Goal: Task Accomplishment & Management: Manage account settings

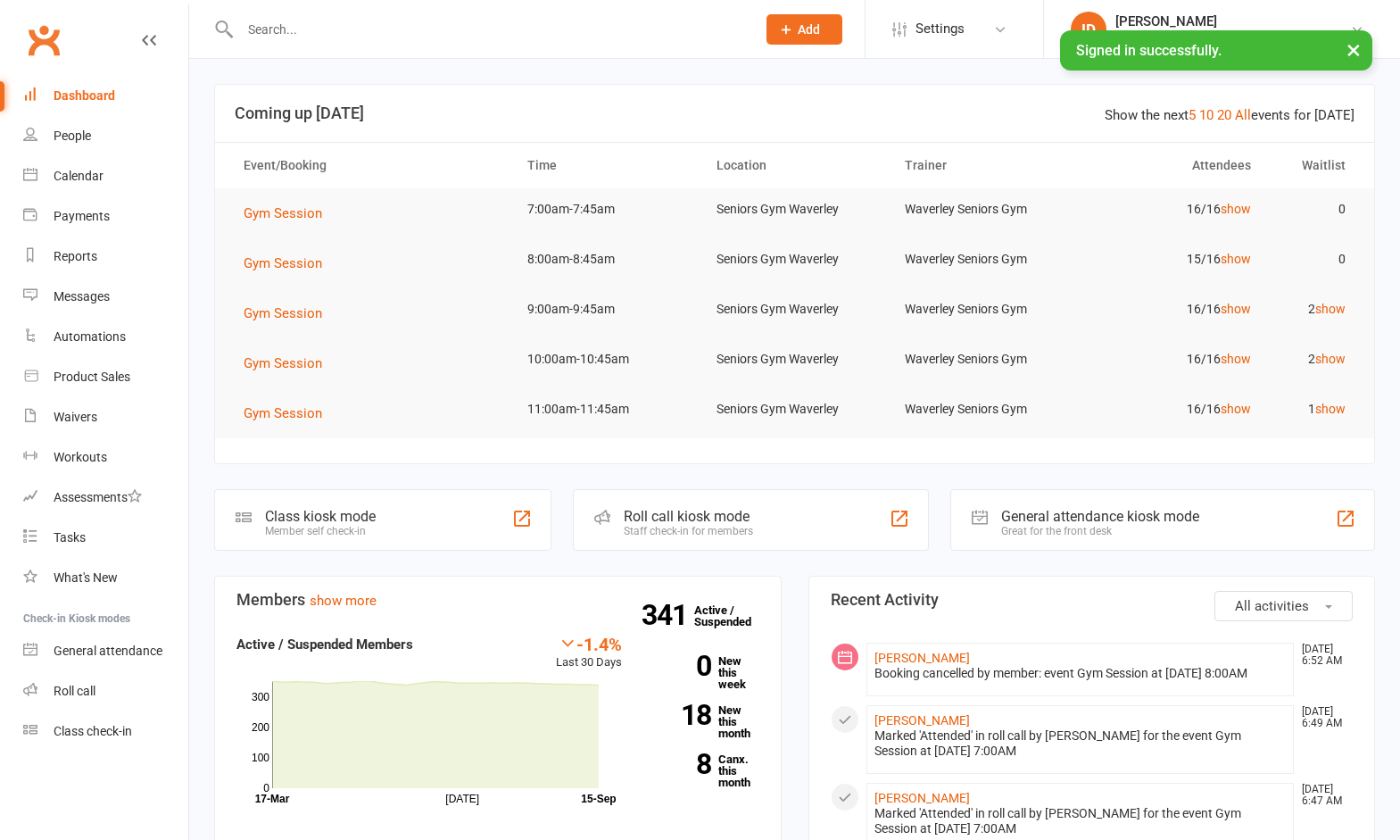
click at [312, 41] on input "text" at bounding box center [488, 29] width 508 height 25
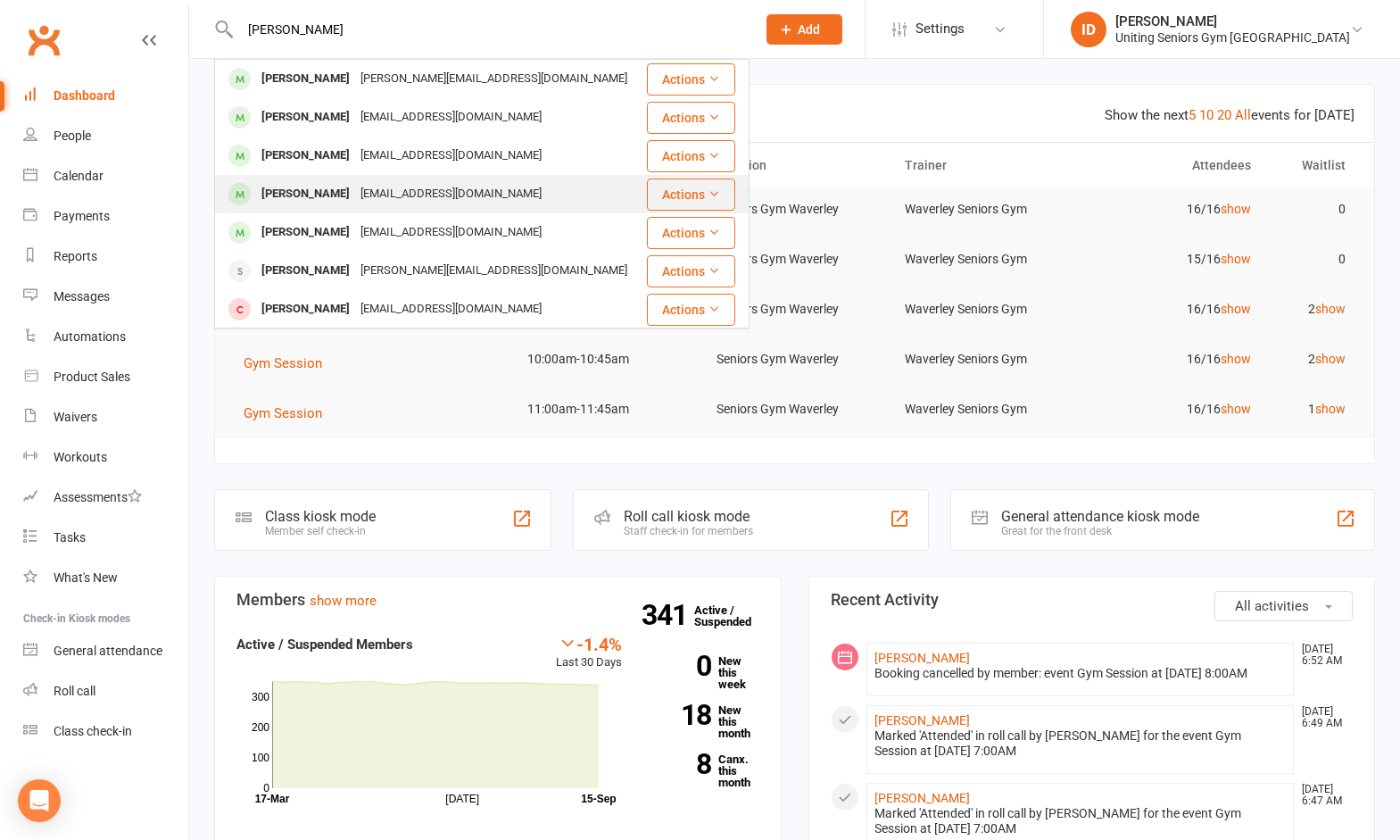
type input "harr"
click at [362, 188] on div "[EMAIL_ADDRESS][DOMAIN_NAME]" at bounding box center [451, 193] width 191 height 25
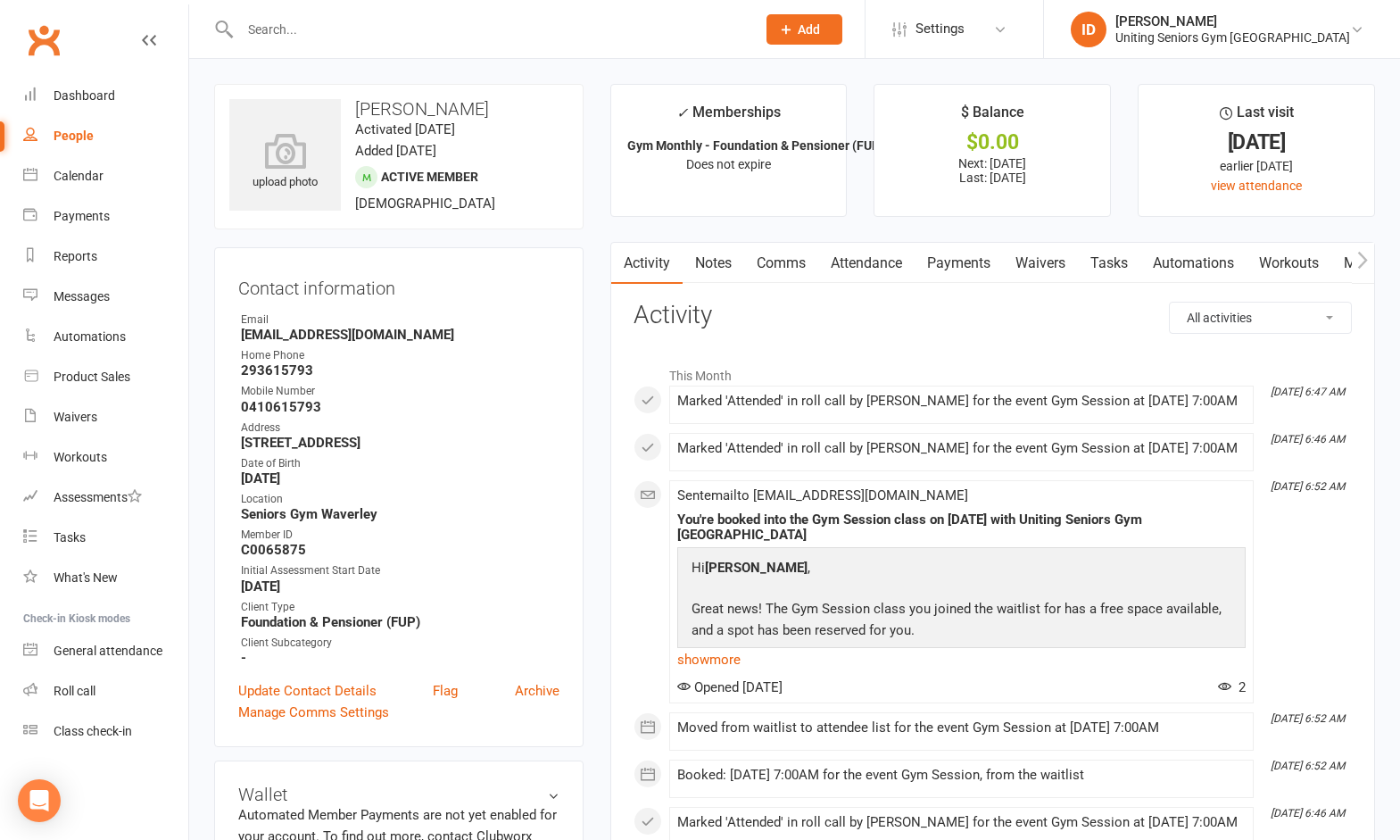
click at [1373, 265] on button "button" at bounding box center [1363, 262] width 23 height 41
click at [1180, 265] on link "Mobile App" at bounding box center [1211, 263] width 96 height 41
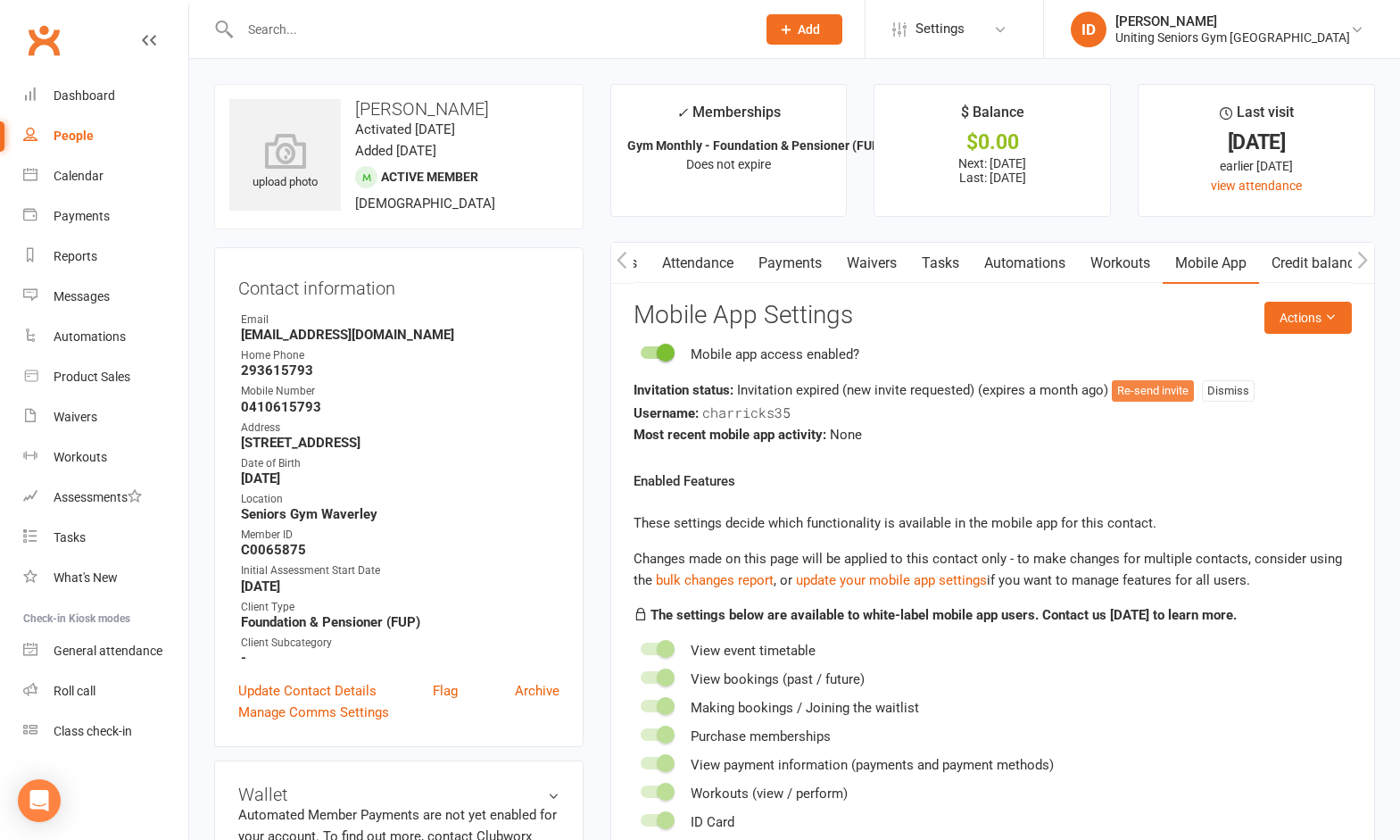
click at [1176, 393] on button "Re-send invite" at bounding box center [1152, 390] width 82 height 22
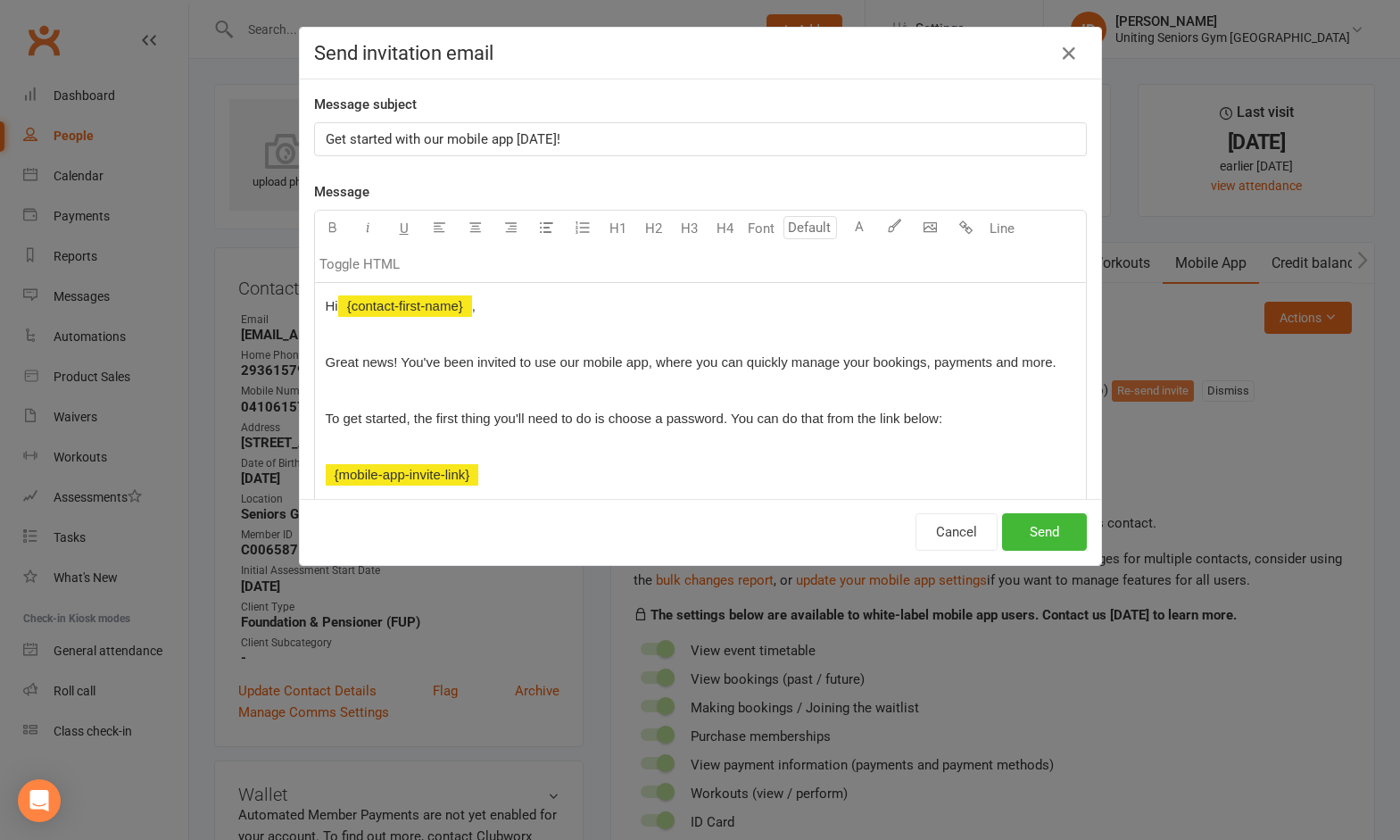
scroll to position [0, 165]
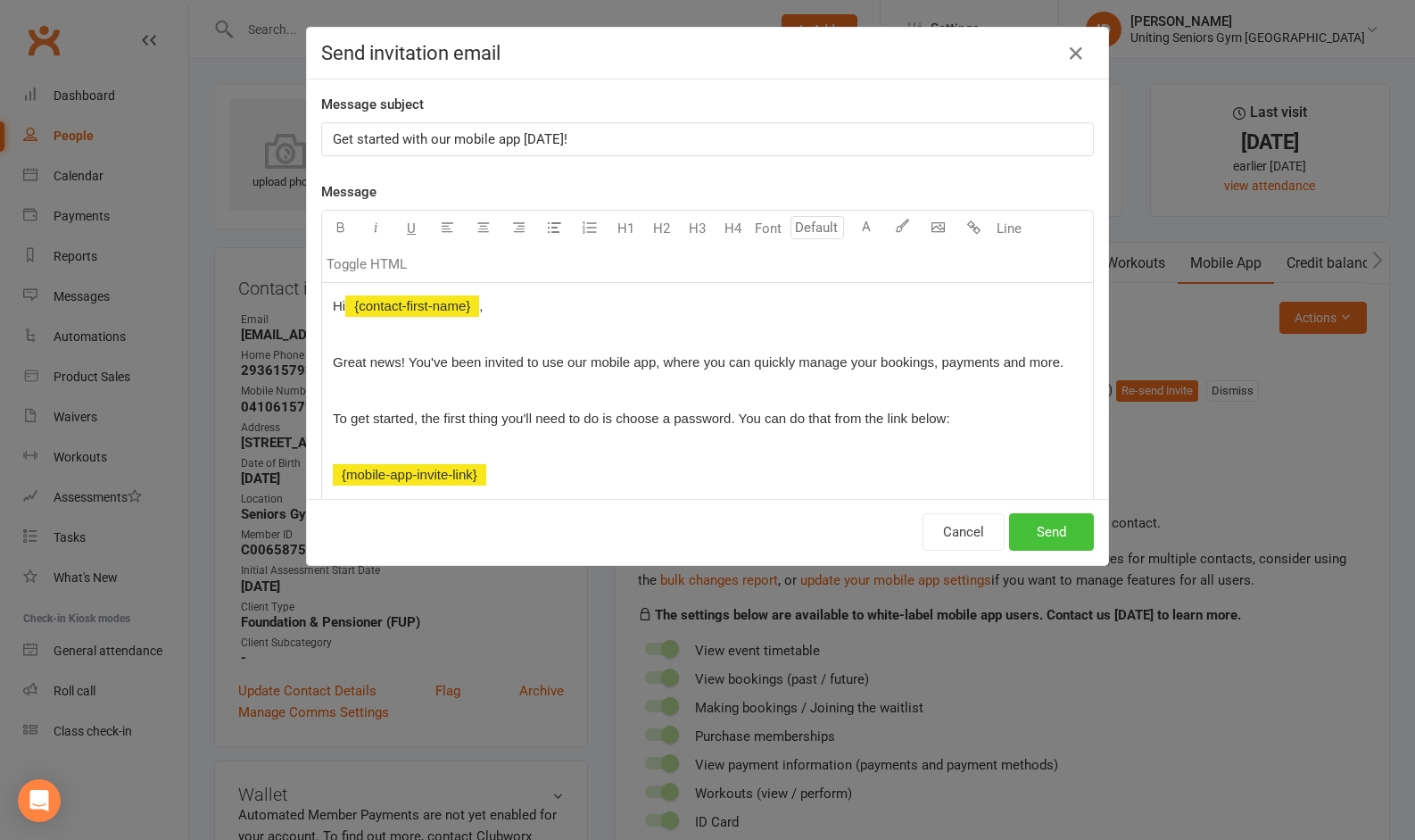
click at [1051, 530] on button "Send" at bounding box center [1051, 532] width 85 height 38
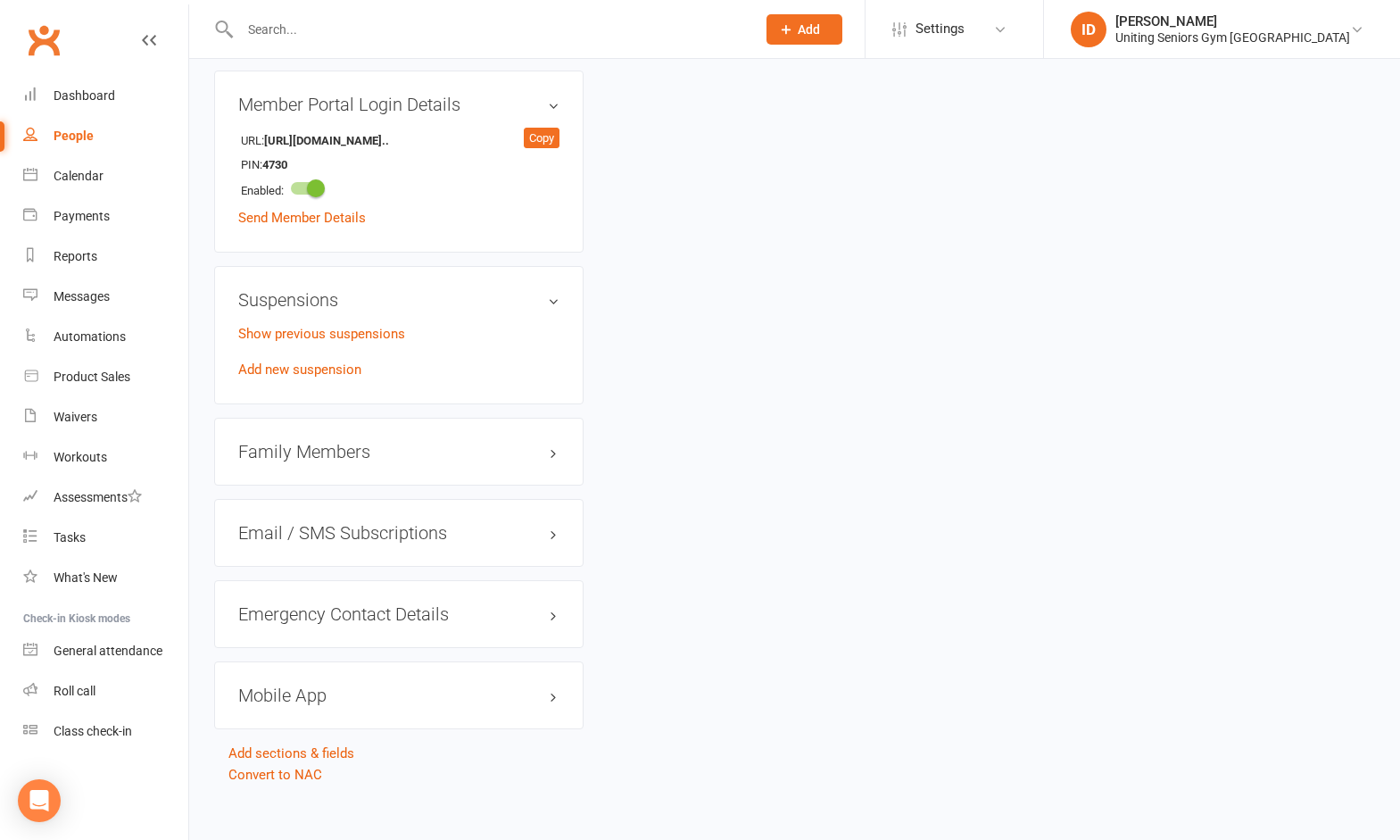
scroll to position [1275, 0]
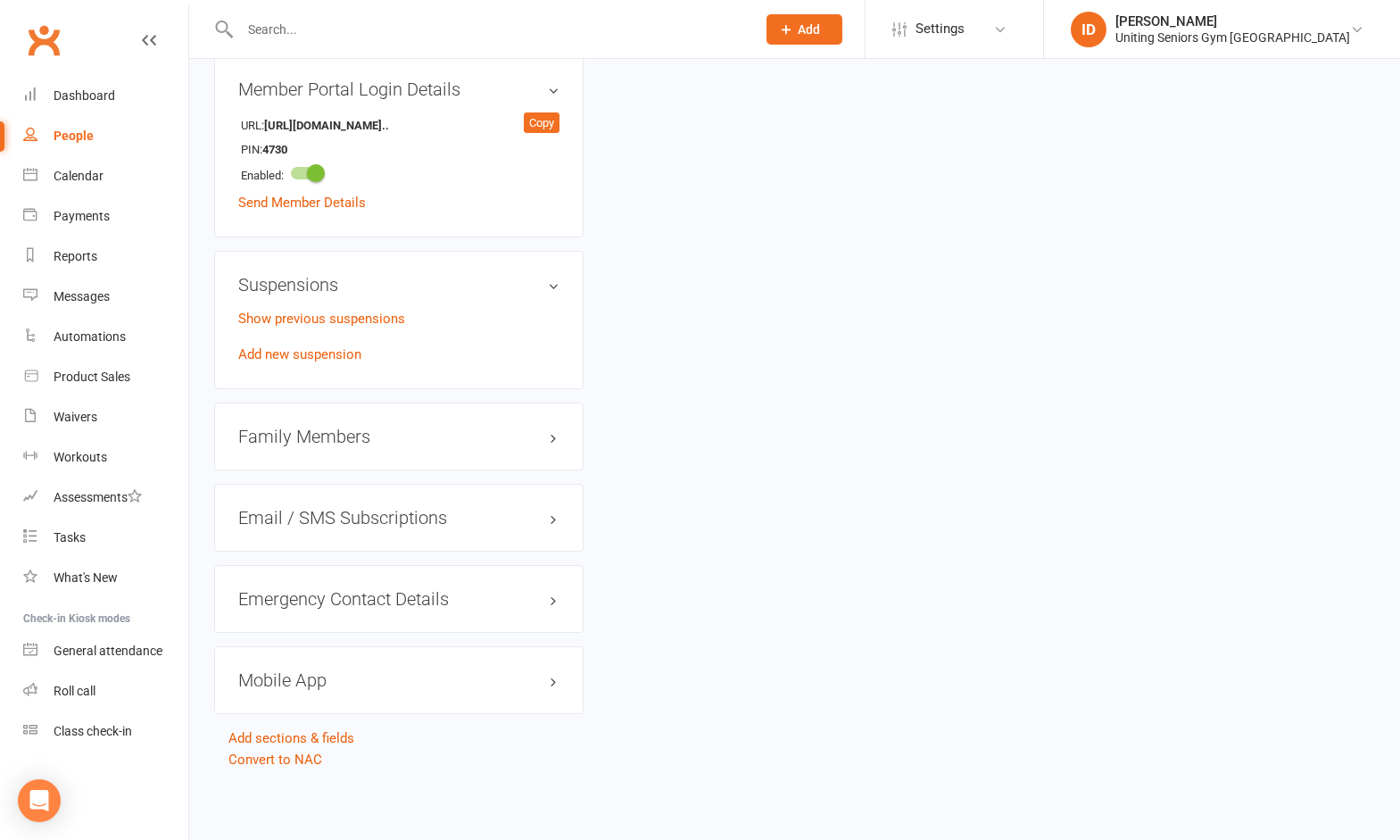
click at [357, 437] on h3 "Family Members" at bounding box center [399, 436] width 321 height 20
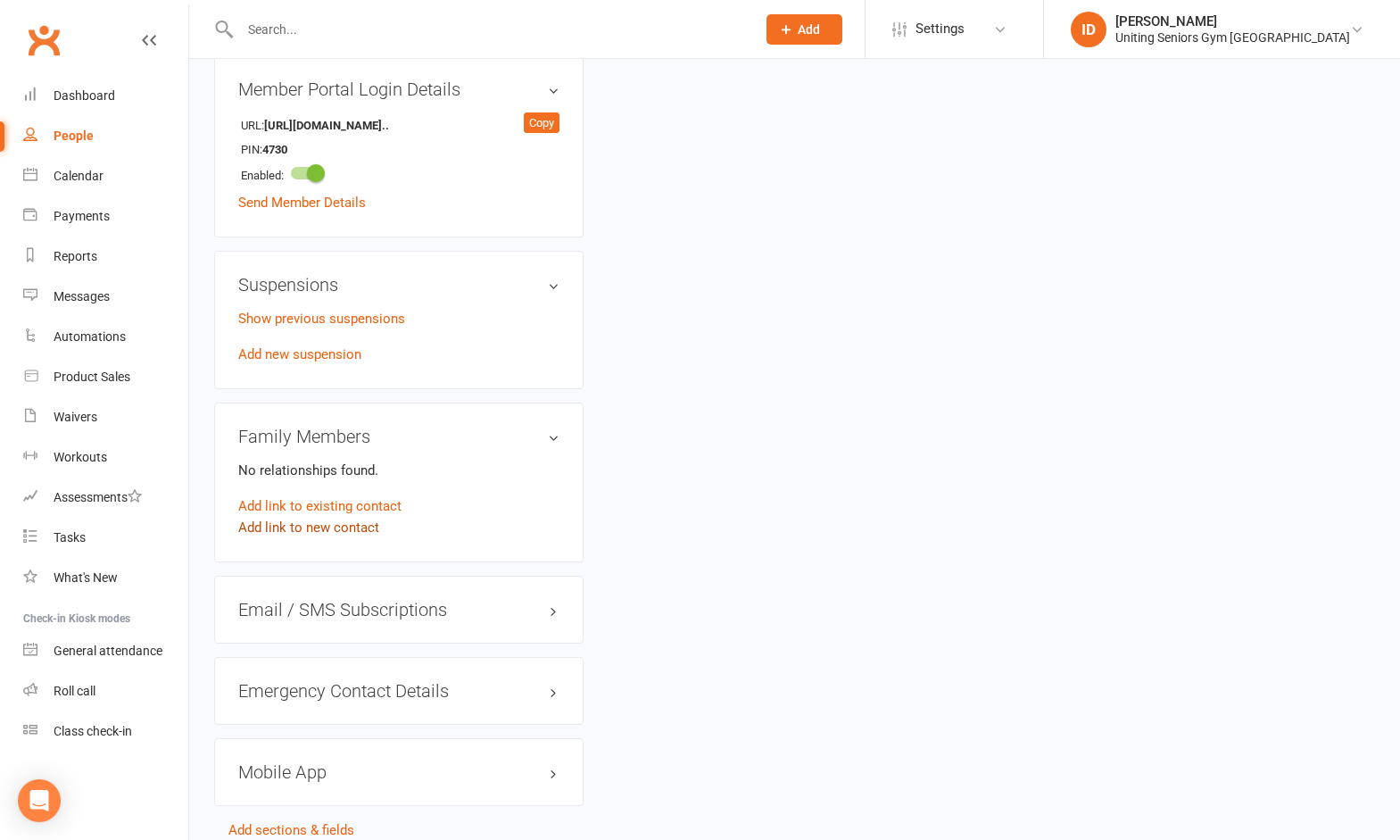
click at [332, 525] on link "Add link to new contact" at bounding box center [309, 527] width 141 height 22
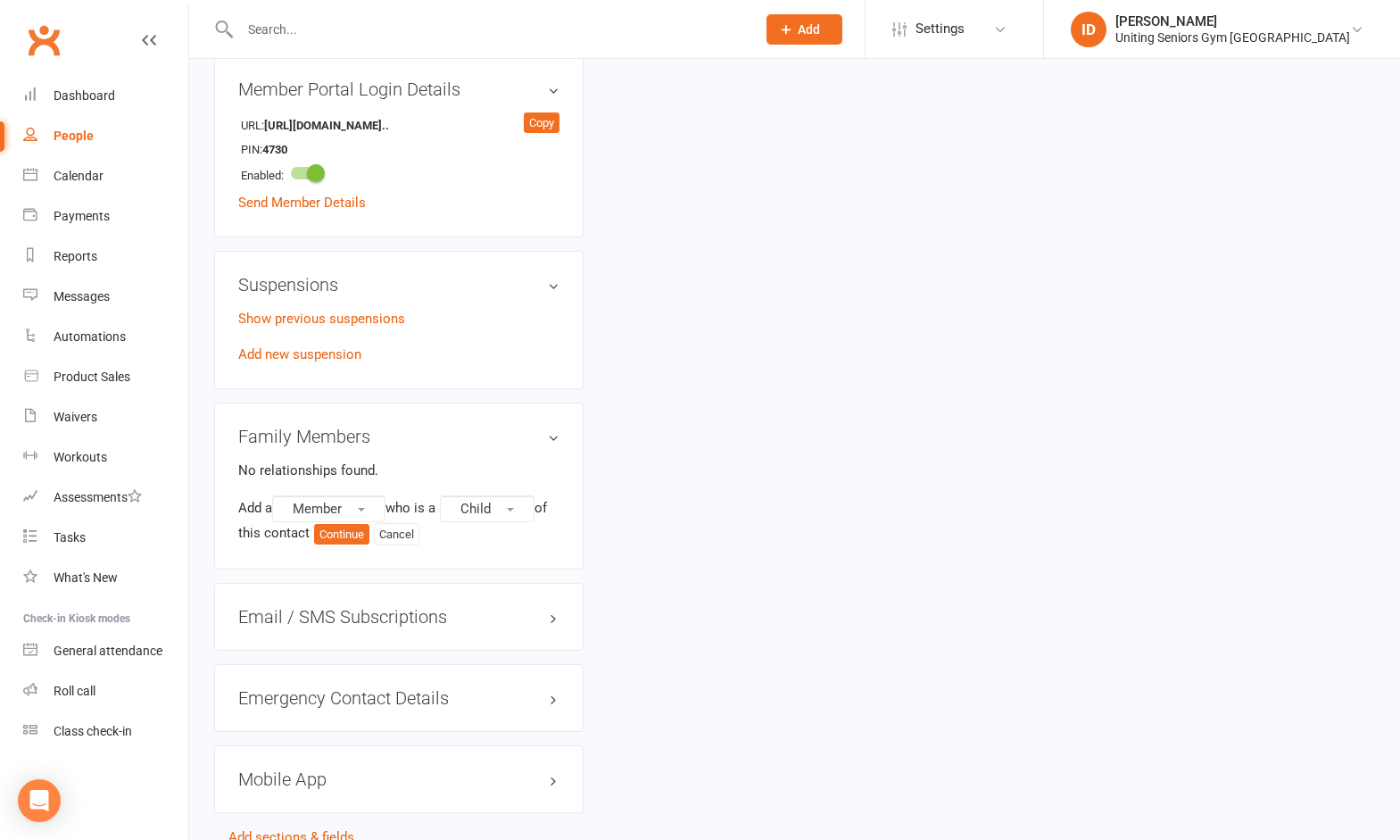
click at [516, 491] on relationship-list "No relationships found. Add a Member who is a Child of this contact Continue Ca…" at bounding box center [399, 502] width 321 height 86
click at [506, 501] on button "Child" at bounding box center [487, 508] width 94 height 26
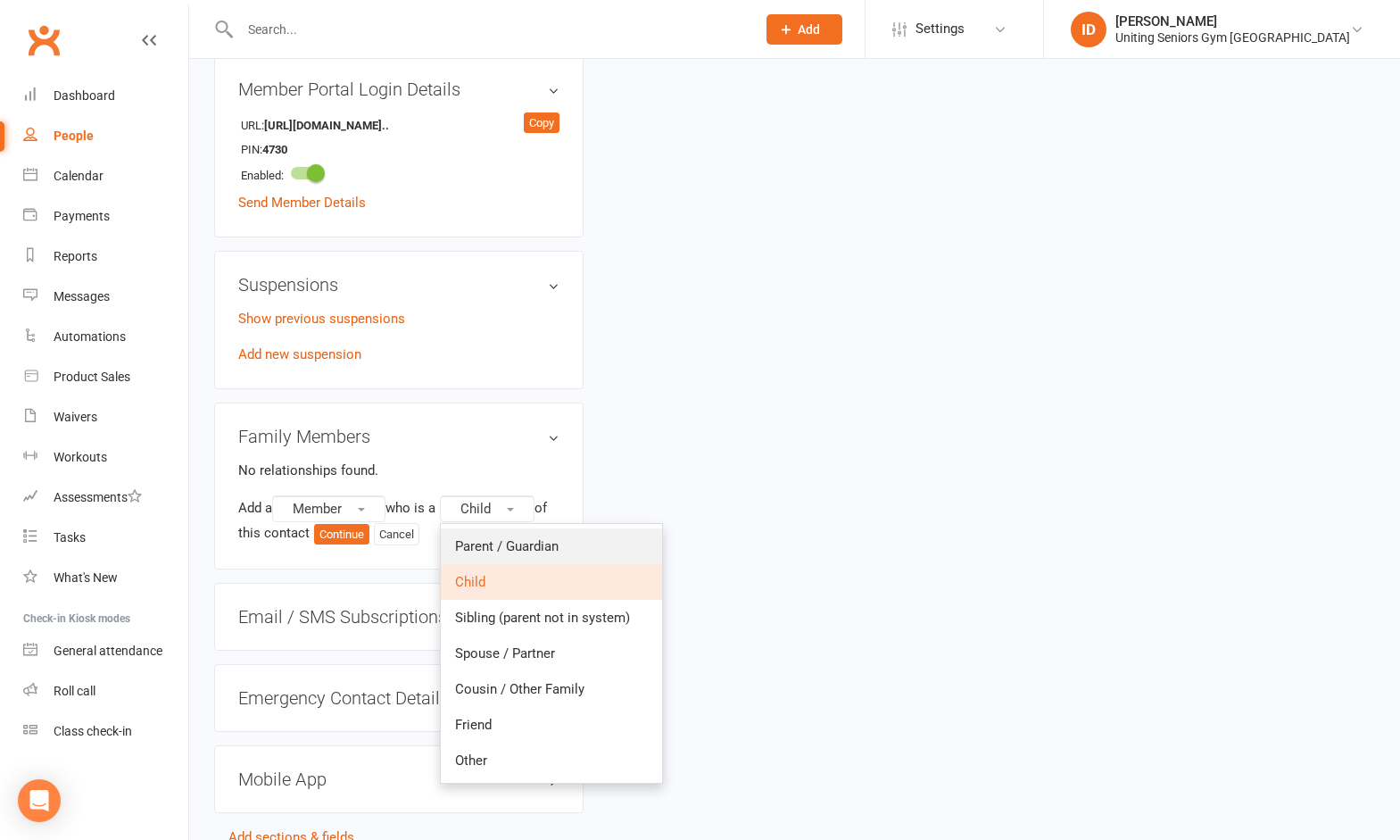
click at [520, 541] on span "Parent / Guardian" at bounding box center [507, 546] width 104 height 16
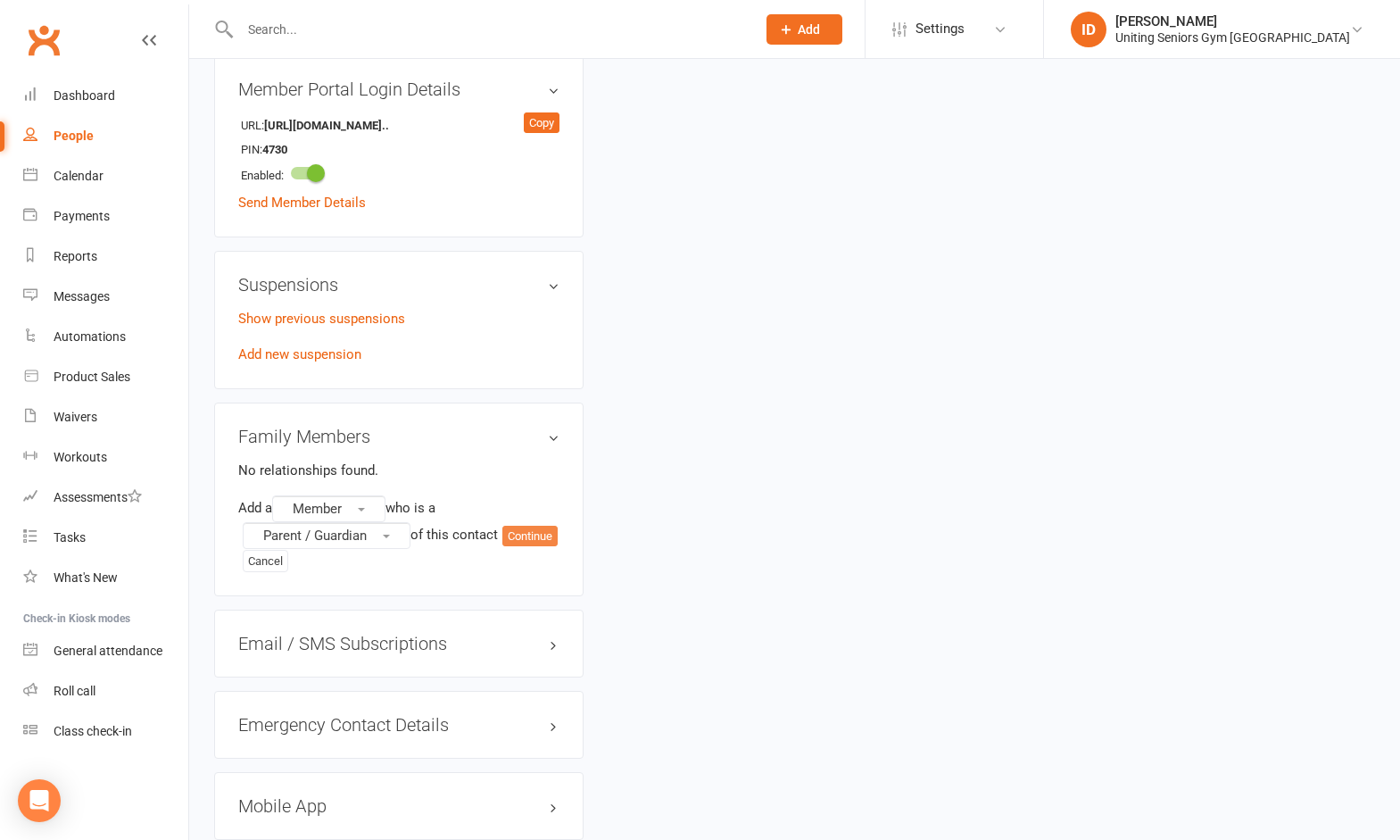
click at [502, 547] on button "Continue" at bounding box center [530, 535] width 56 height 22
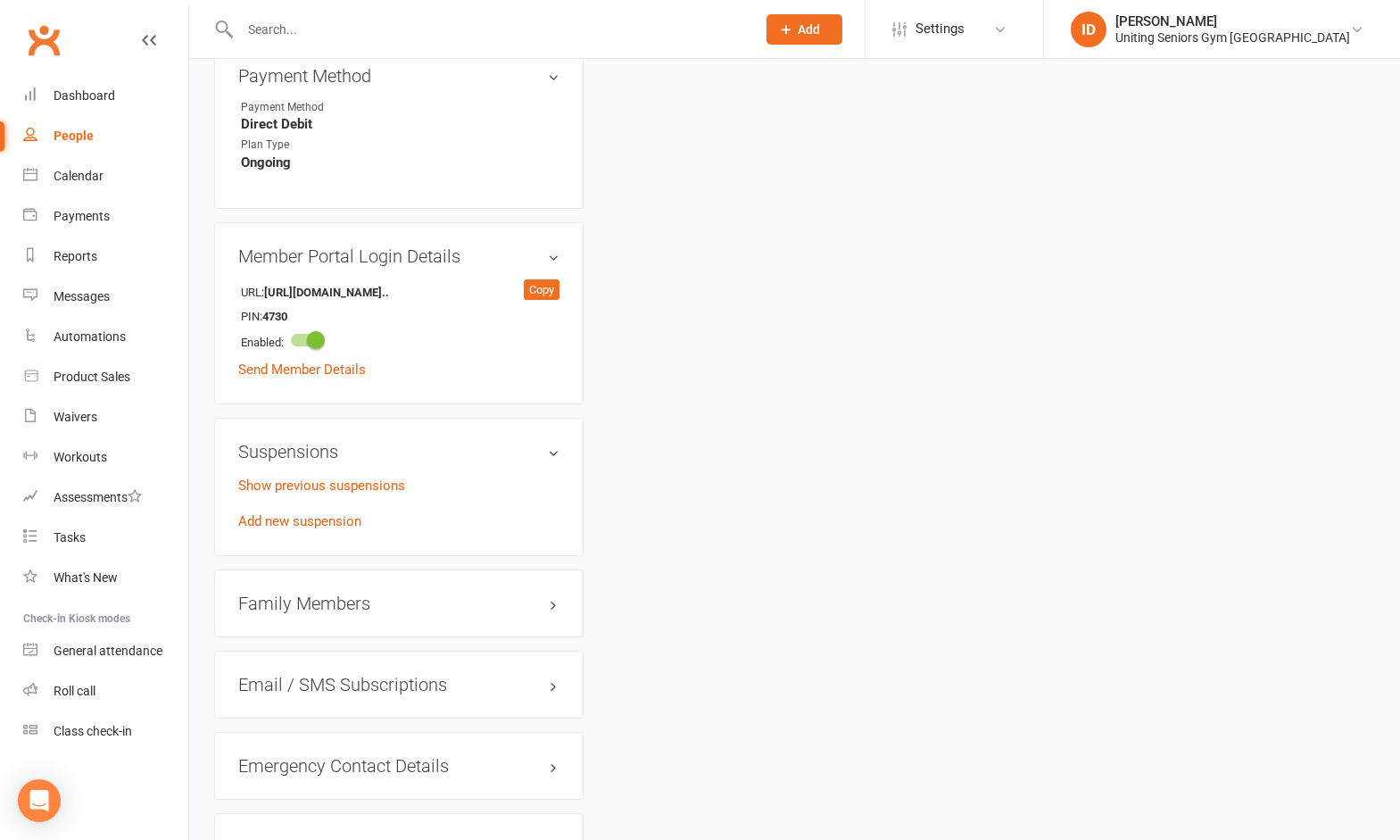
scroll to position [1249, 0]
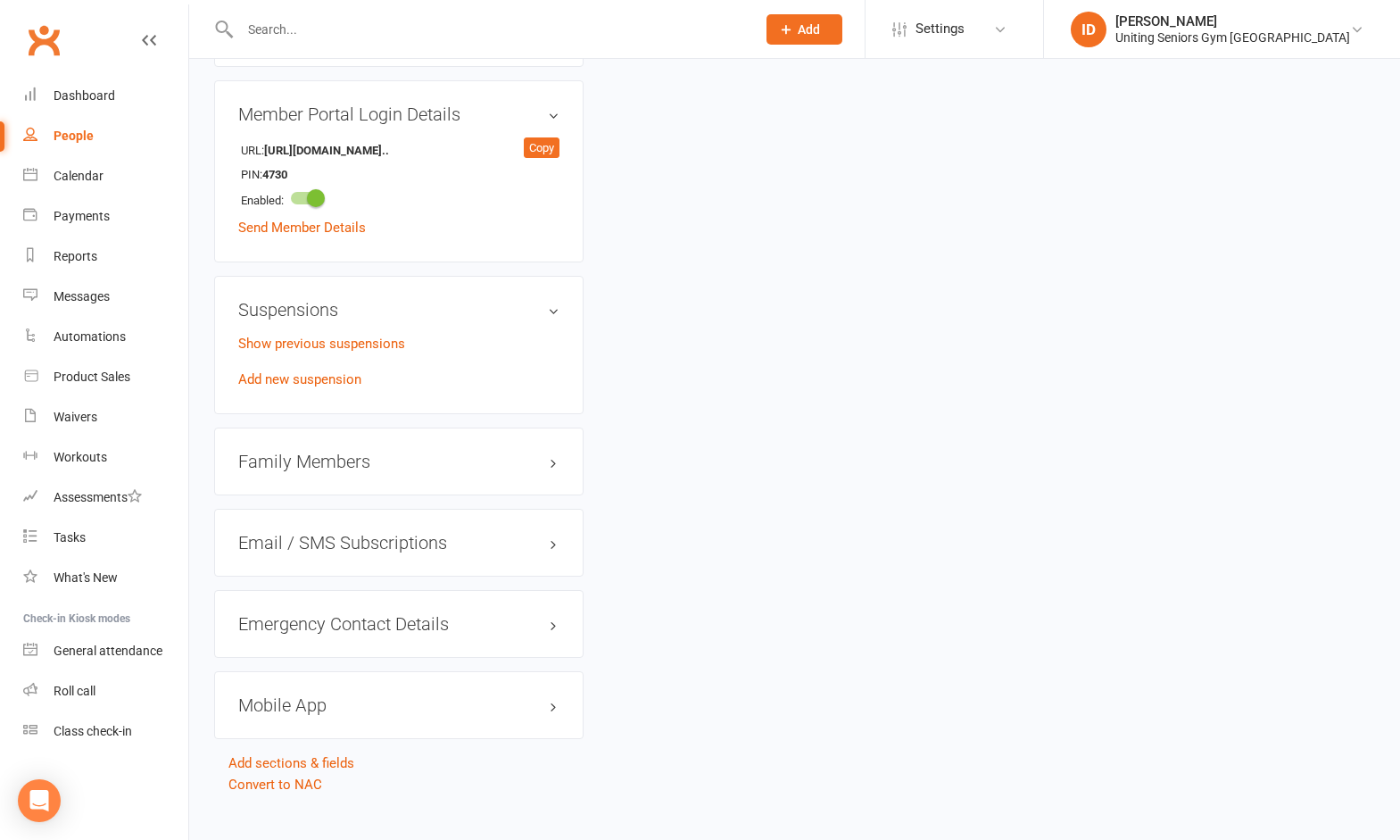
click at [403, 687] on div "Mobile App" at bounding box center [399, 705] width 370 height 68
click at [529, 707] on h3 "Mobile App" at bounding box center [399, 704] width 321 height 20
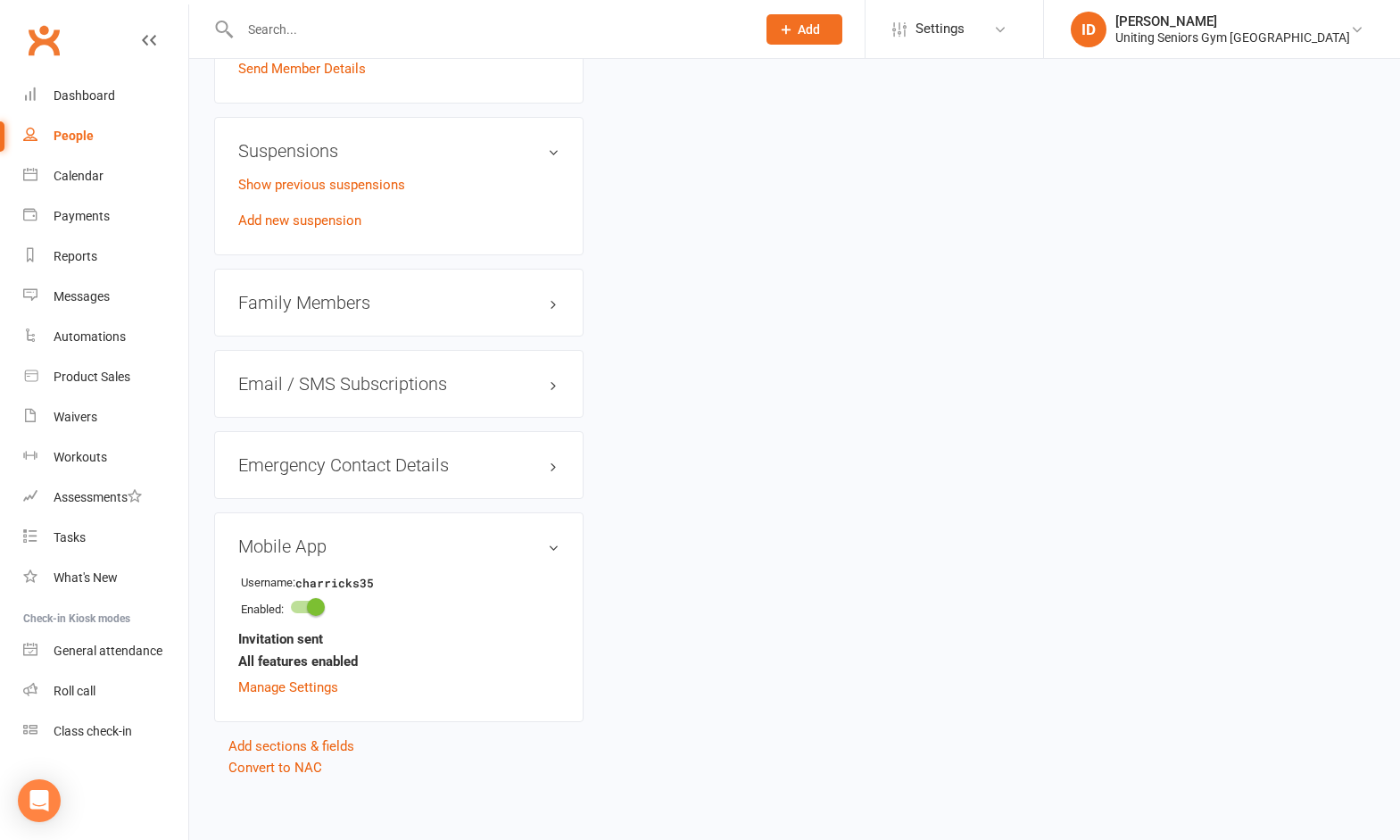
scroll to position [1416, 0]
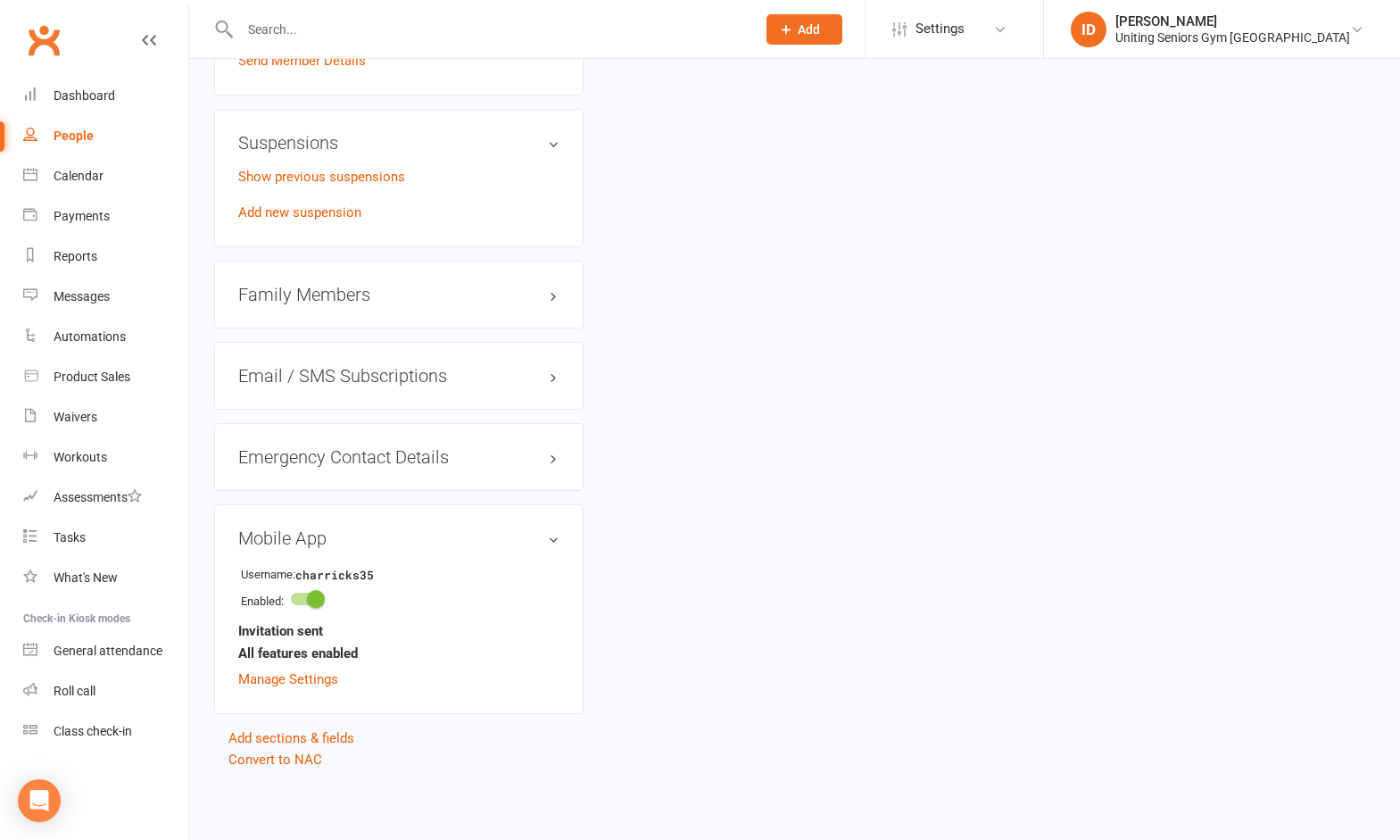
click at [436, 285] on h3 "Family Members" at bounding box center [399, 294] width 321 height 20
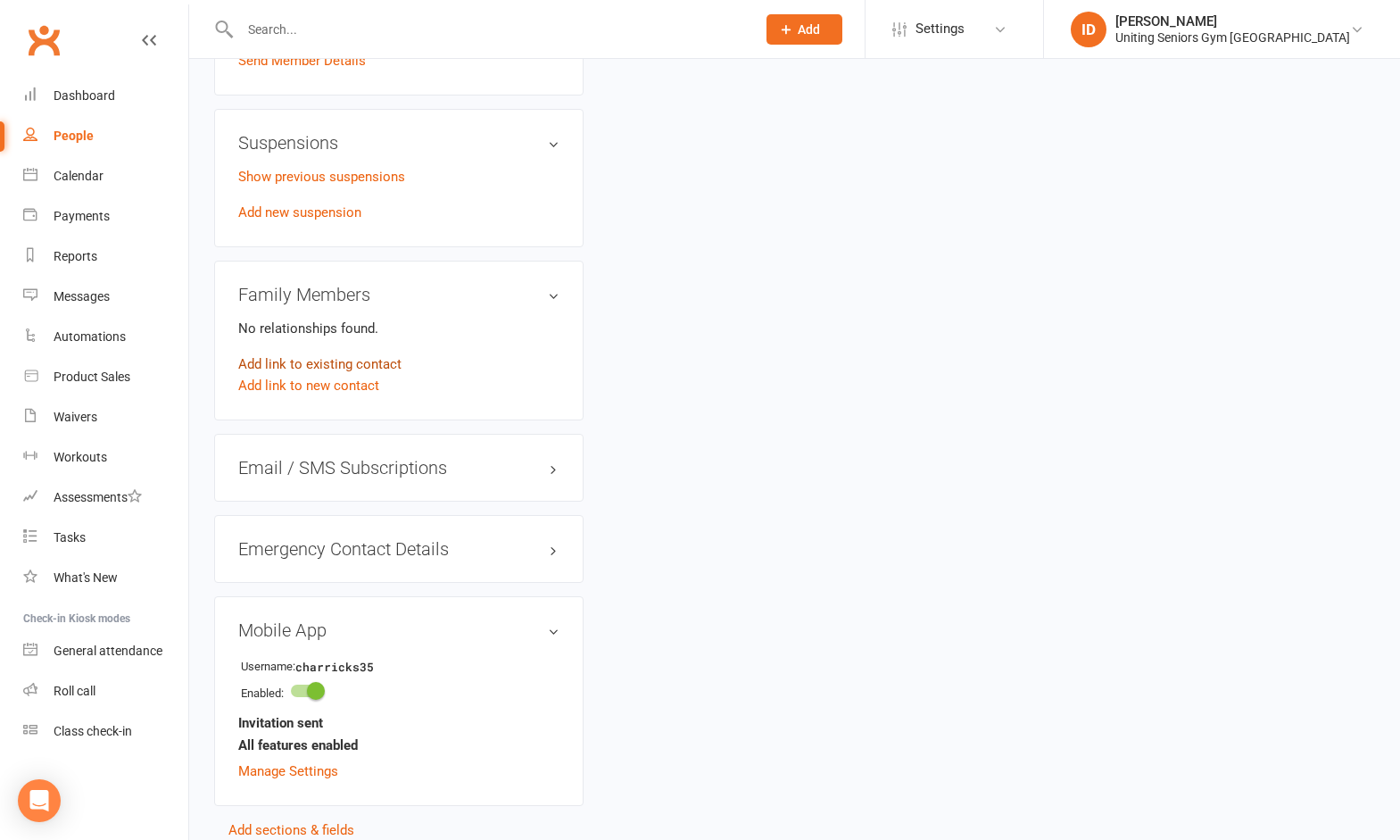
click at [334, 357] on link "Add link to existing contact" at bounding box center [320, 364] width 163 height 22
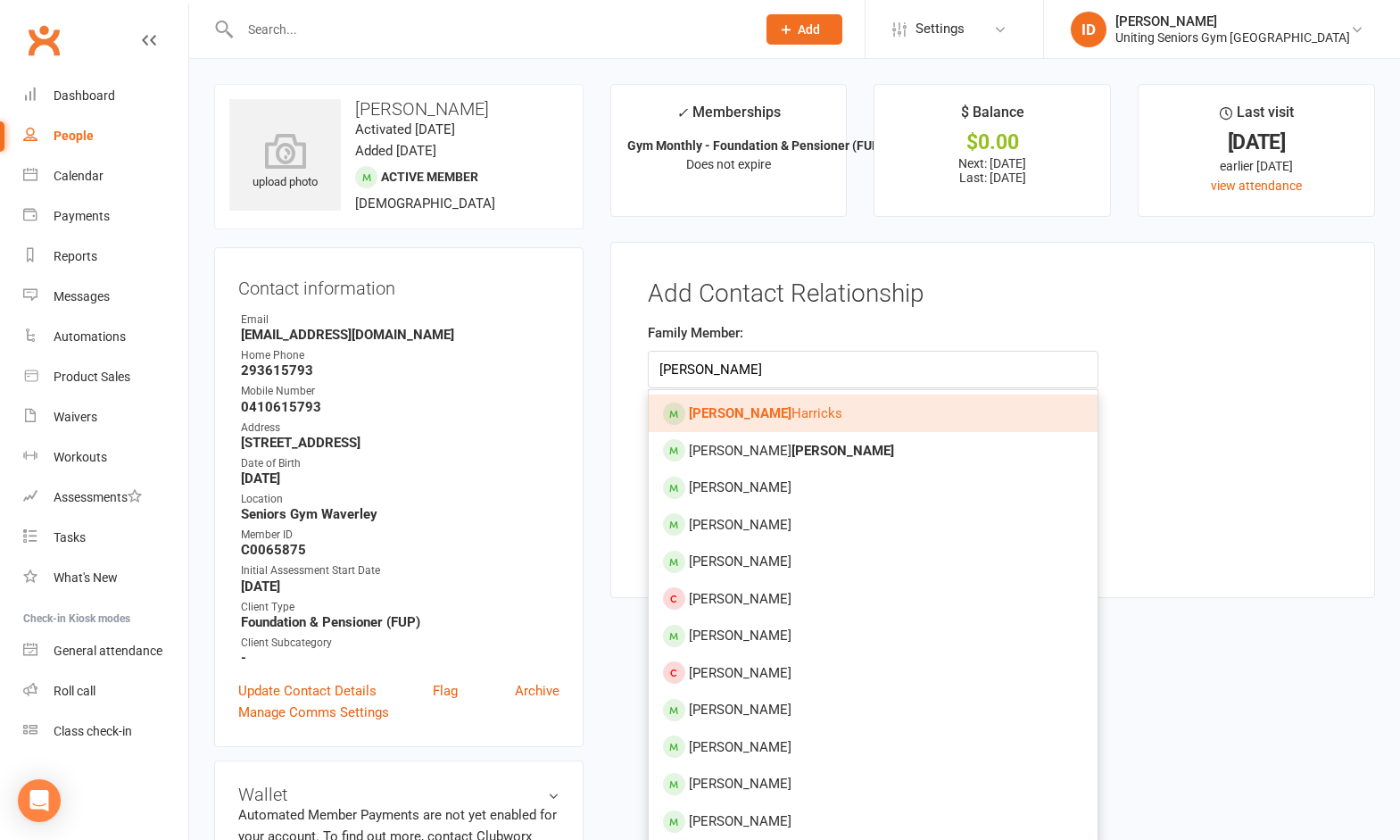
type input "ross"
click at [775, 408] on link "Ross Harricks" at bounding box center [873, 413] width 450 height 38
type input "Ross Harricks"
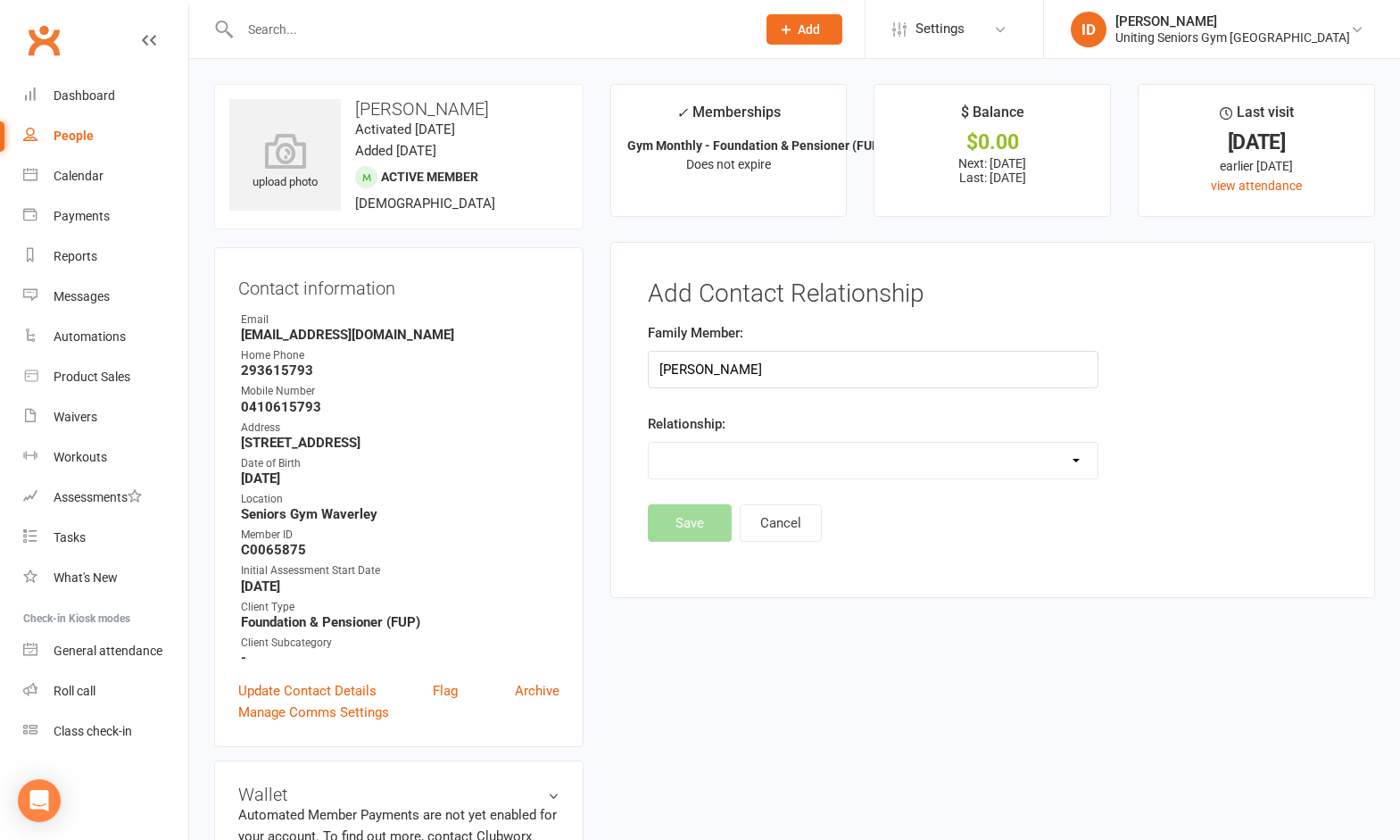
click at [789, 448] on select "Parent / Guardian Child Sibling (parent not in system) Spouse / Partner Cousin …" at bounding box center [873, 460] width 450 height 36
click at [649, 442] on select "Parent / Guardian Child Sibling (parent not in system) Spouse / Partner Cousin …" at bounding box center [873, 460] width 450 height 36
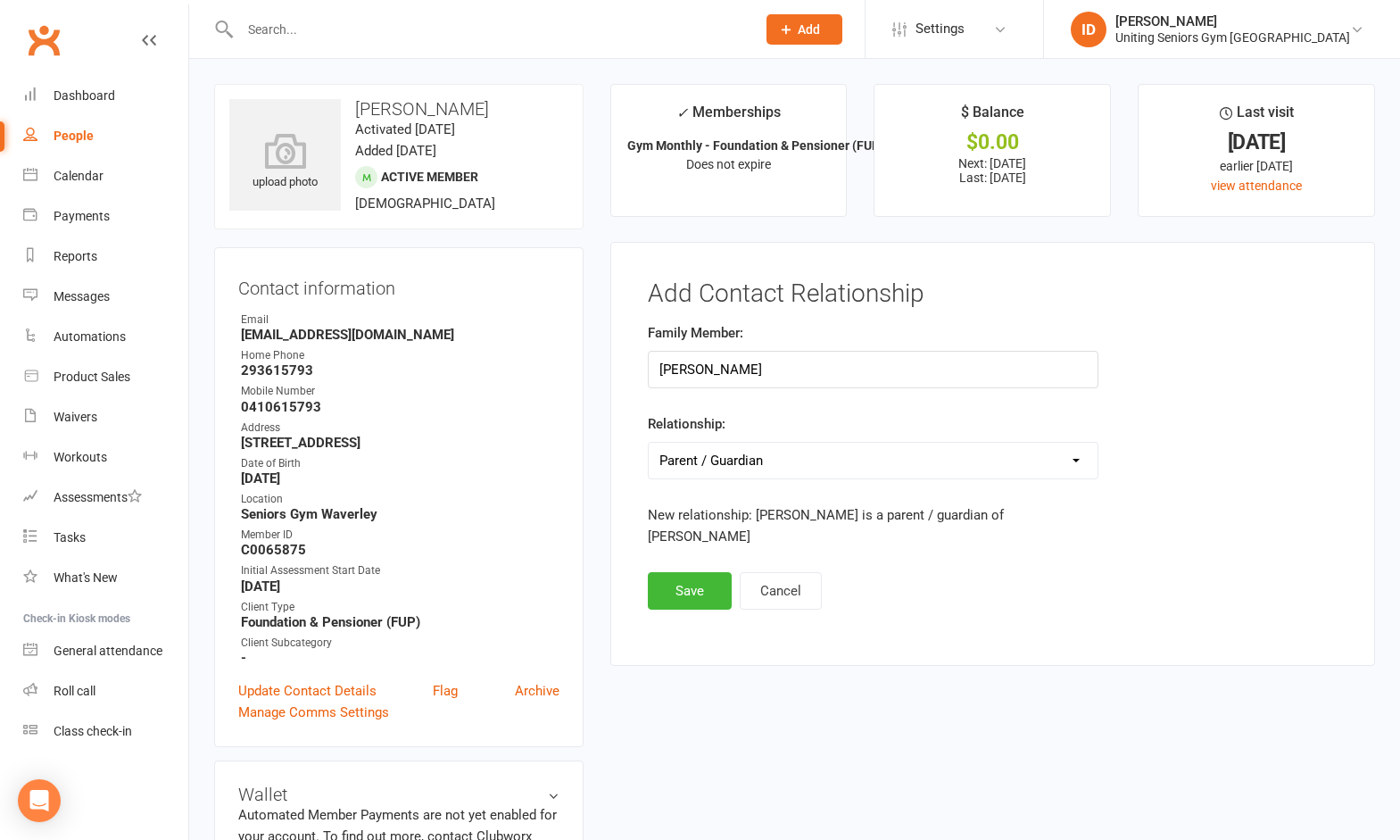
click at [768, 458] on select "Parent / Guardian Child Sibling (parent not in system) Spouse / Partner Cousin …" at bounding box center [873, 460] width 450 height 36
select select "3"
click at [649, 442] on select "Parent / Guardian Child Sibling (parent not in system) Spouse / Partner Cousin …" at bounding box center [873, 460] width 450 height 36
click at [681, 572] on button "Save" at bounding box center [689, 591] width 84 height 38
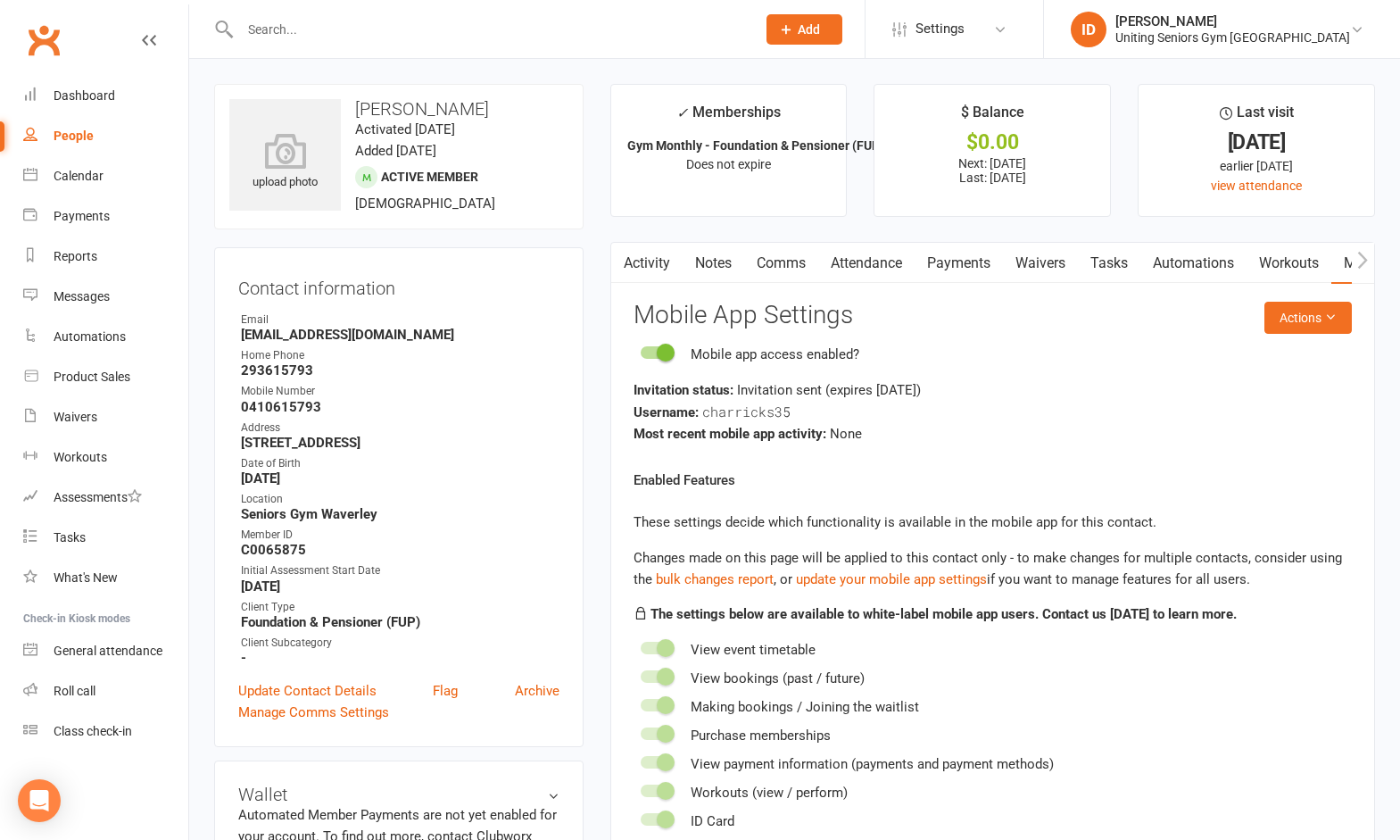
drag, startPoint x: 1157, startPoint y: 608, endPoint x: 975, endPoint y: 407, distance: 271.2
click at [1157, 608] on strong "The settings below are available to white-label mobile app users. Contact us [D…" at bounding box center [944, 614] width 586 height 16
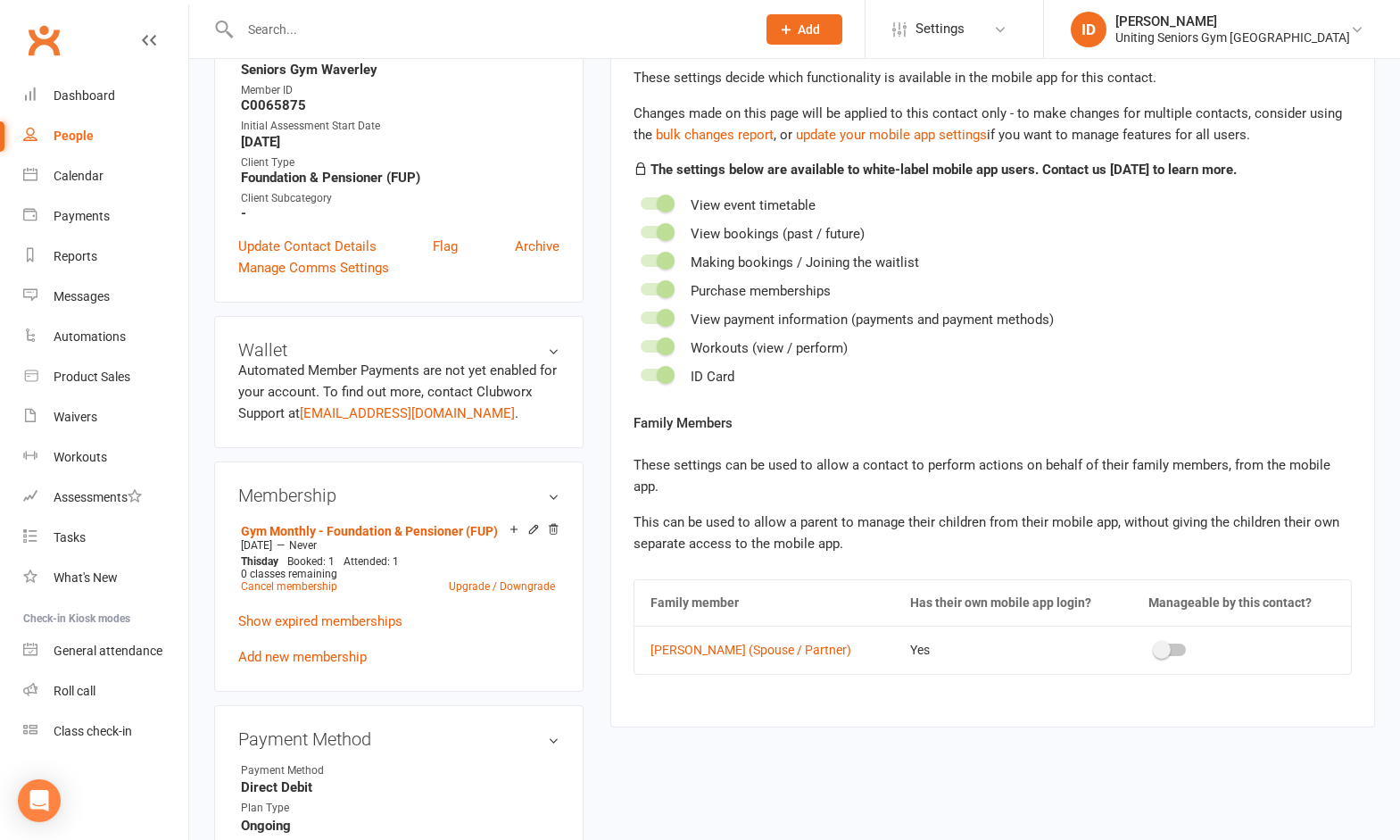
scroll to position [446, 0]
click at [635, 740] on main "✓ Memberships Gym Monthly - Foundation & Pensioner (FUP) Does not expire $ Bala…" at bounding box center [992, 190] width 791 height 1106
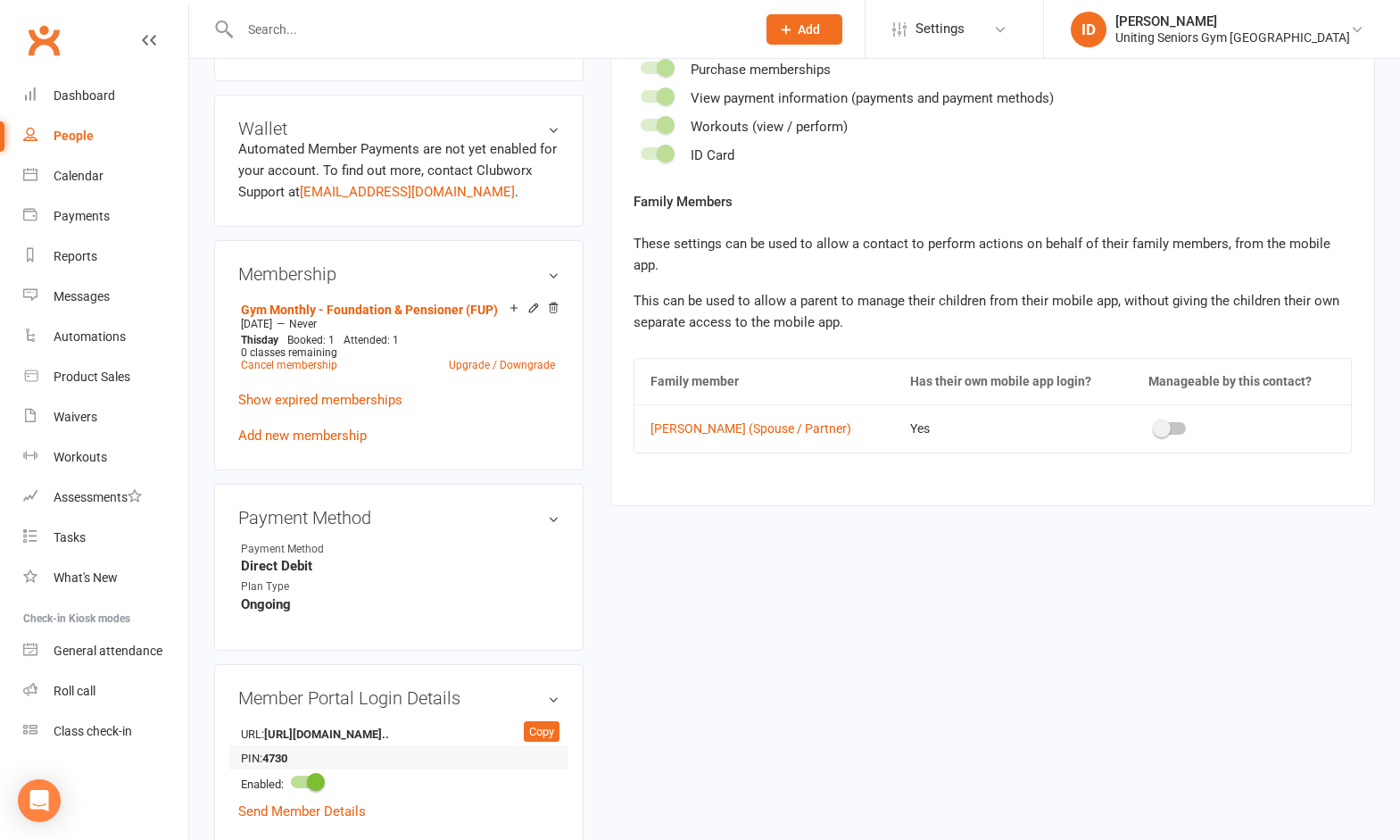
scroll to position [803, 0]
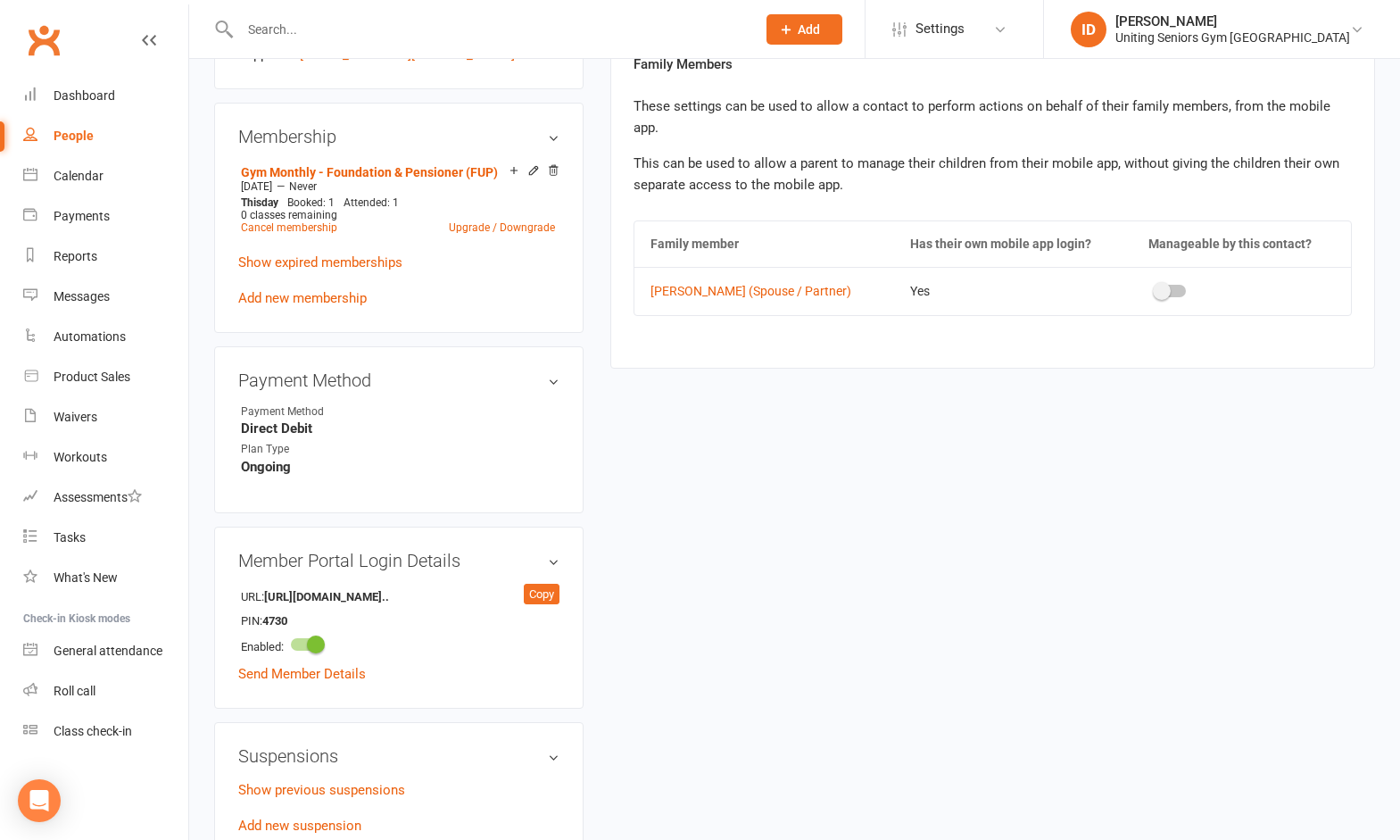
click at [1167, 295] on div at bounding box center [1171, 290] width 30 height 12
click at [1156, 288] on input "checkbox" at bounding box center [1156, 288] width 0 height 0
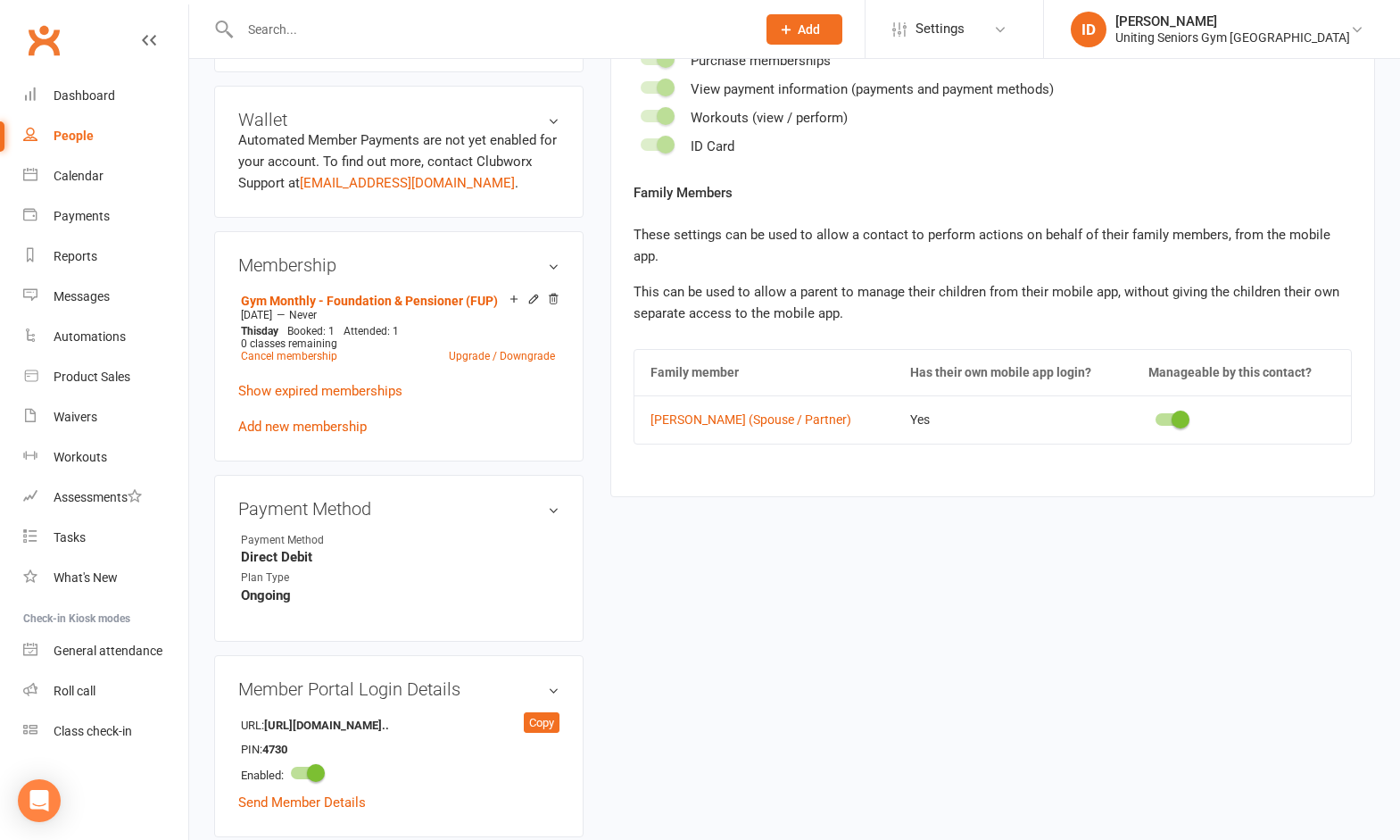
scroll to position [446, 0]
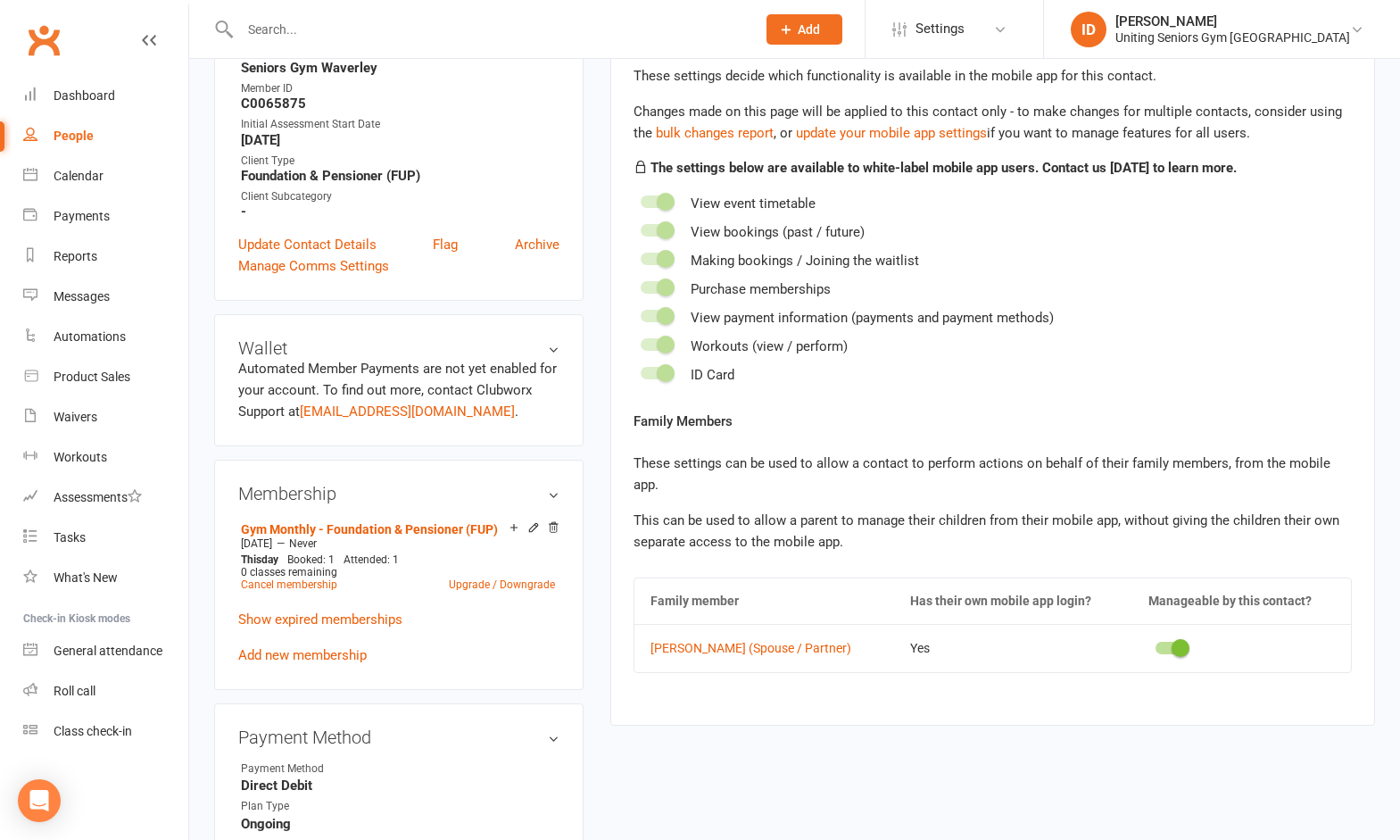
click at [1251, 399] on div "Enabled Features These settings decide which functionality is available in the …" at bounding box center [993, 348] width 718 height 650
